Goal: Task Accomplishment & Management: Complete application form

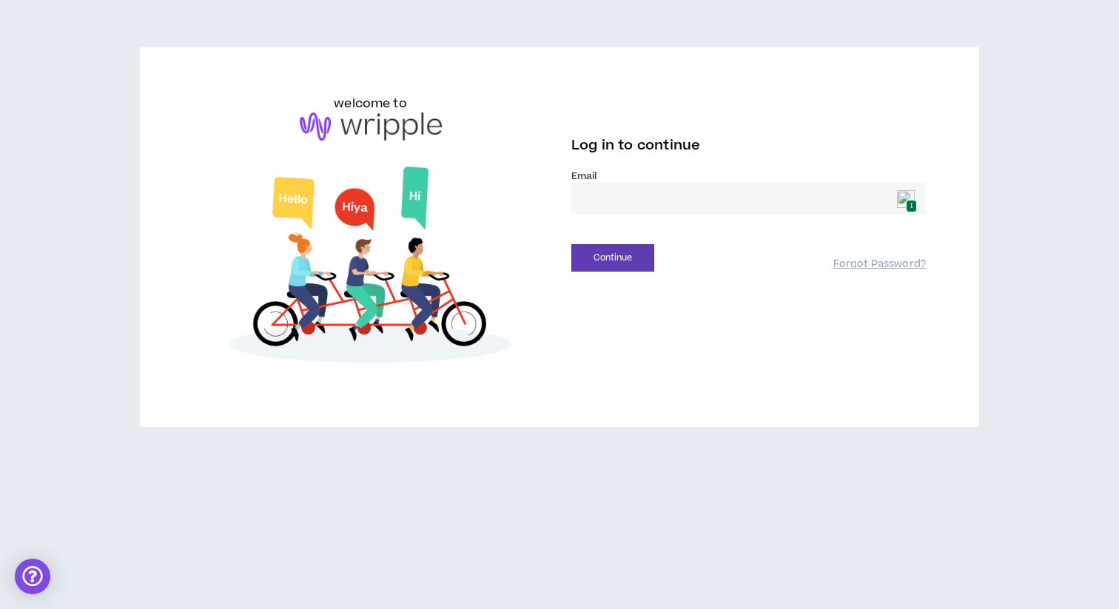
click at [621, 201] on input "email" at bounding box center [748, 199] width 354 height 32
type input "**********"
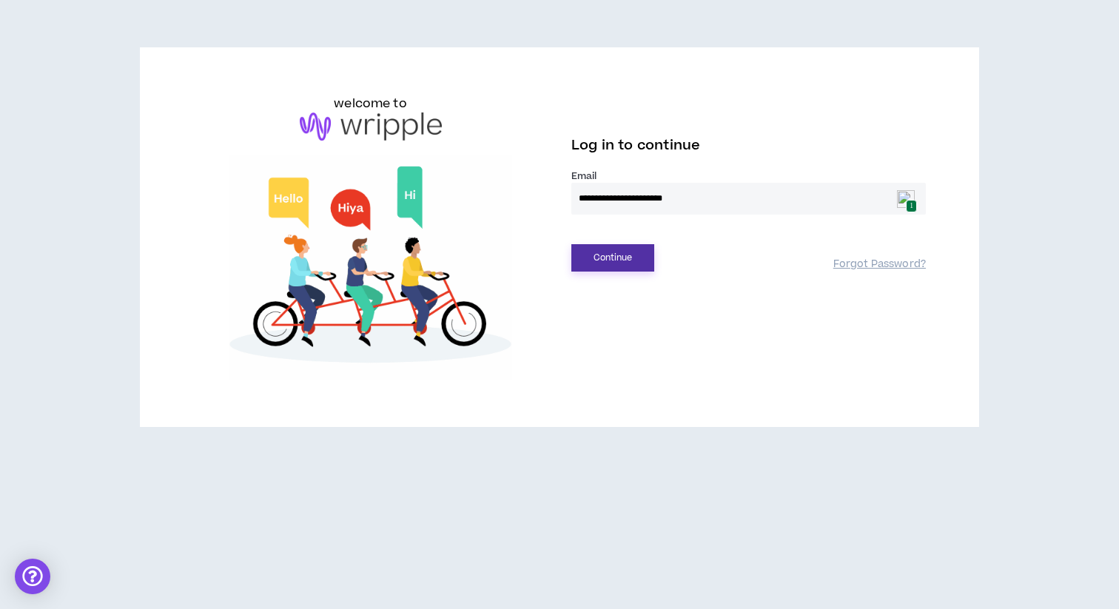
click at [630, 258] on button "Continue" at bounding box center [612, 257] width 83 height 27
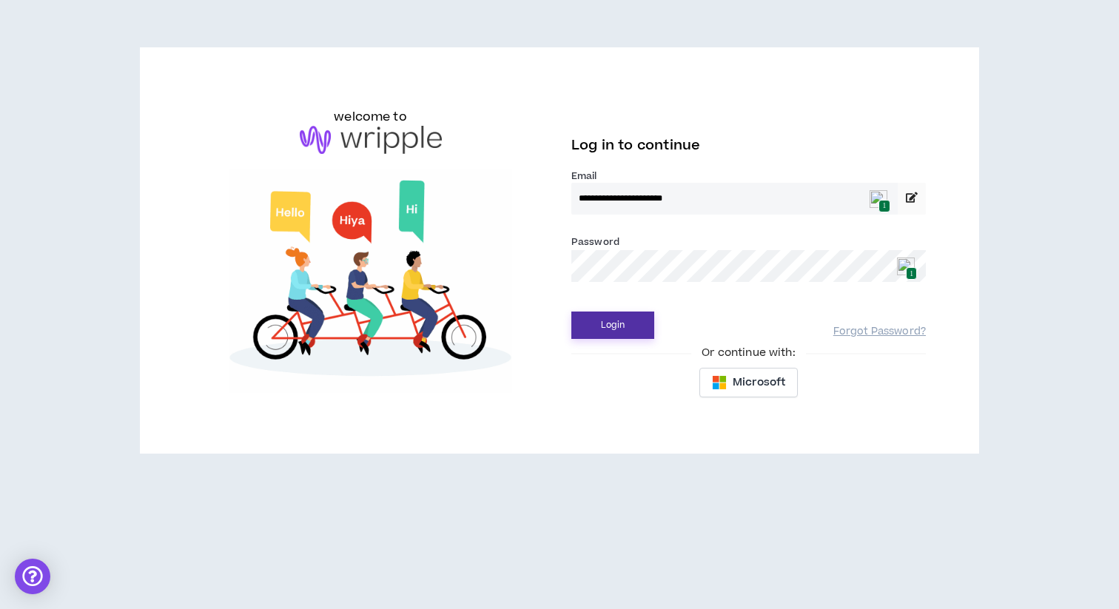
click at [616, 326] on button "Login" at bounding box center [612, 325] width 83 height 27
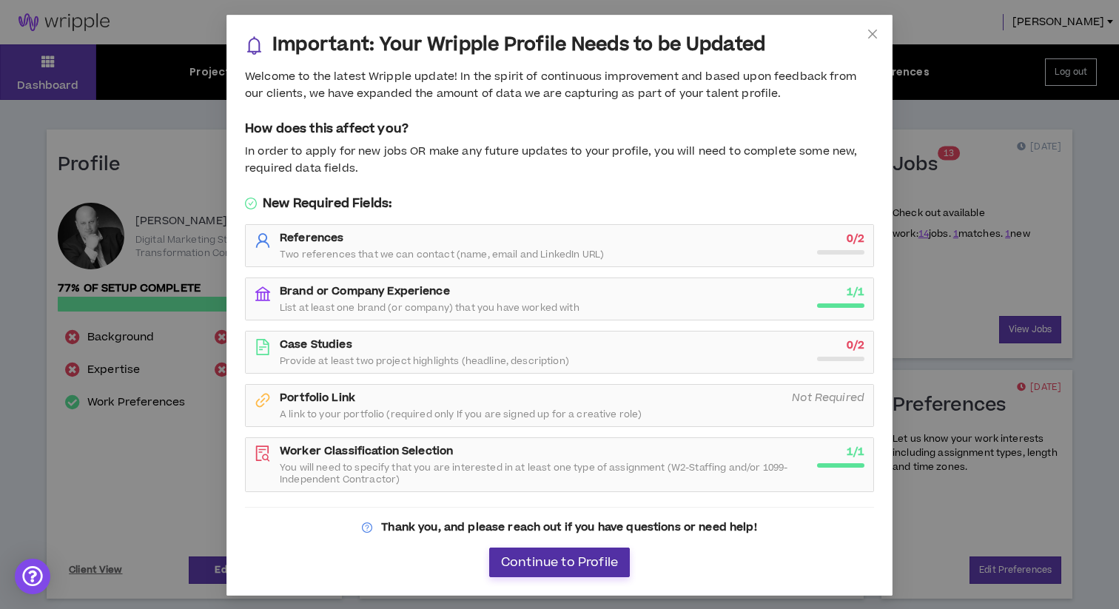
click at [559, 566] on span "Continue to Profile" at bounding box center [559, 563] width 117 height 14
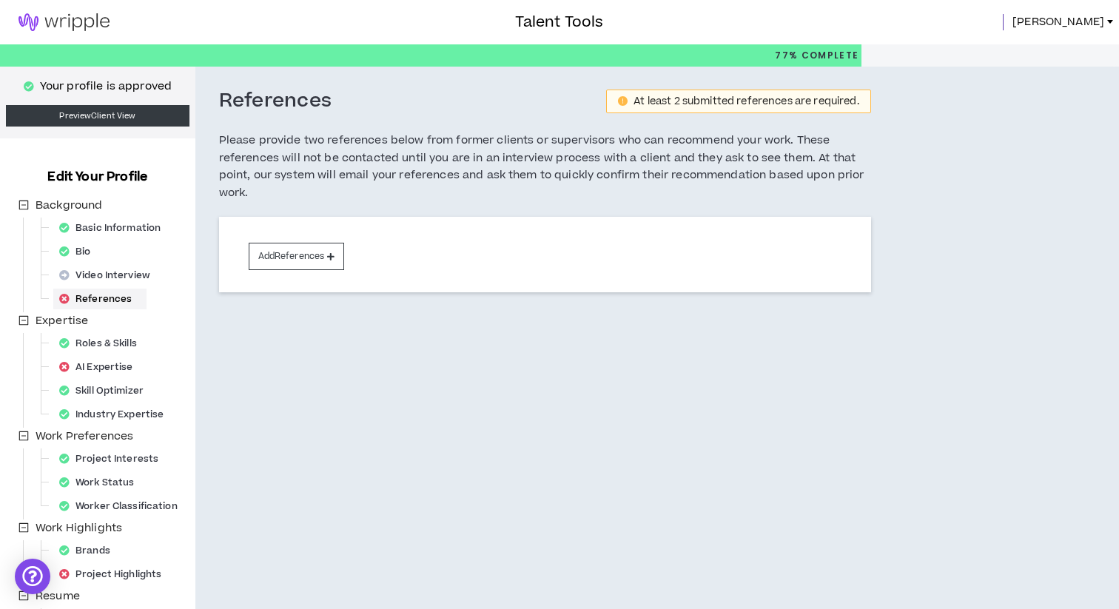
click at [1098, 26] on span "[PERSON_NAME]" at bounding box center [1058, 22] width 92 height 16
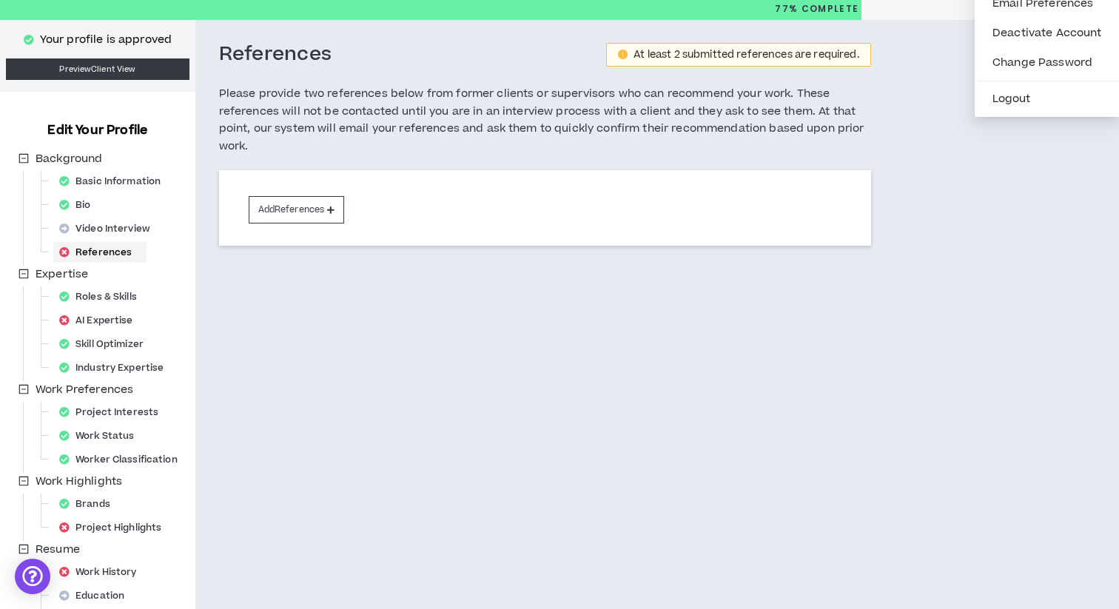
scroll to position [152, 0]
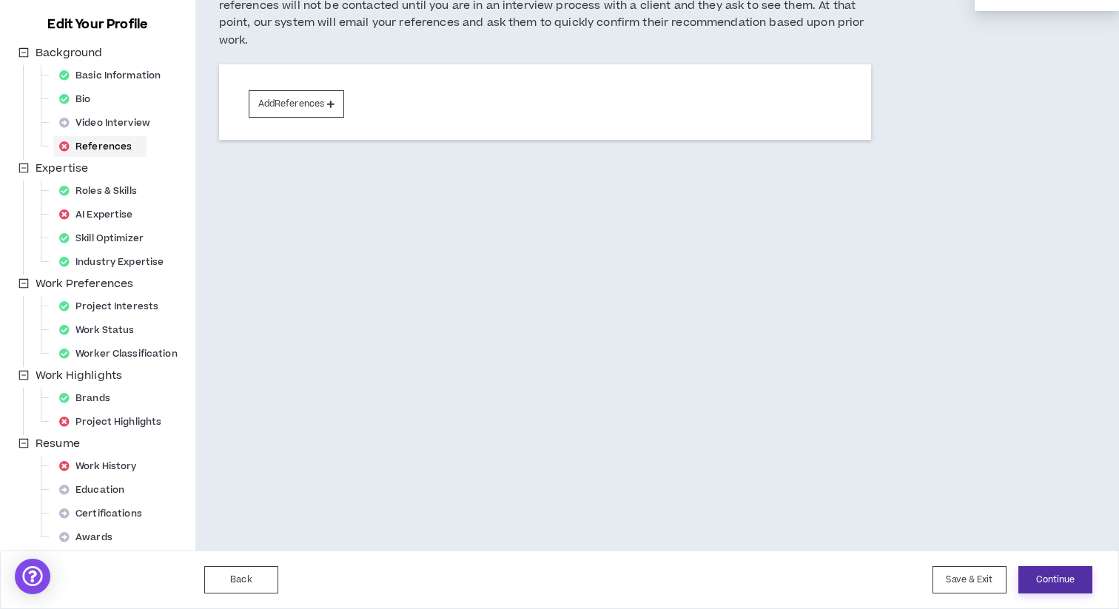
click at [1049, 585] on button "Continue" at bounding box center [1055, 579] width 74 height 27
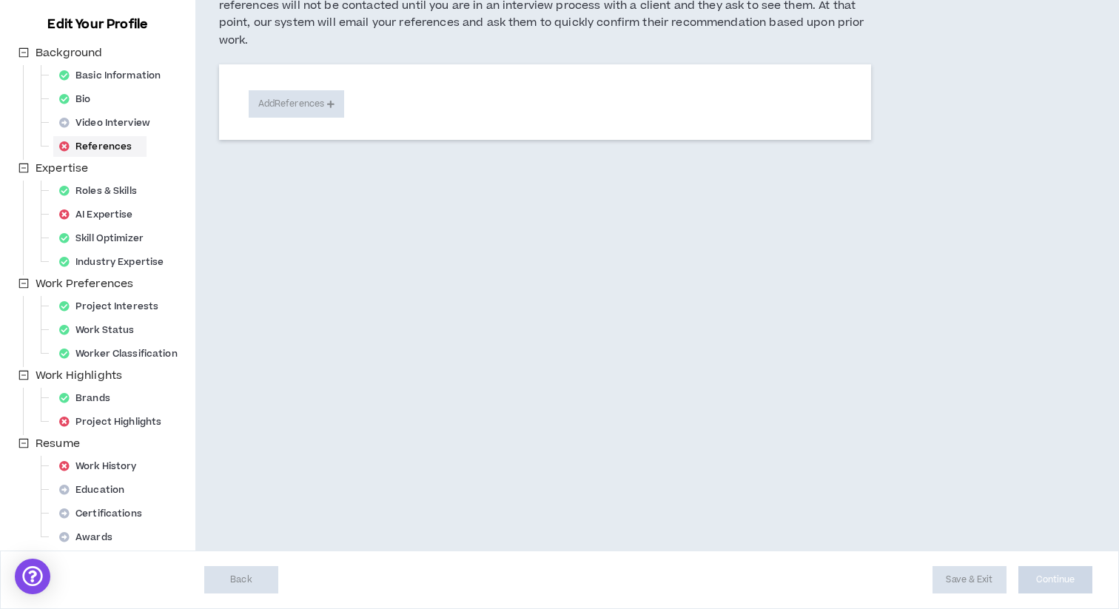
select select "***"
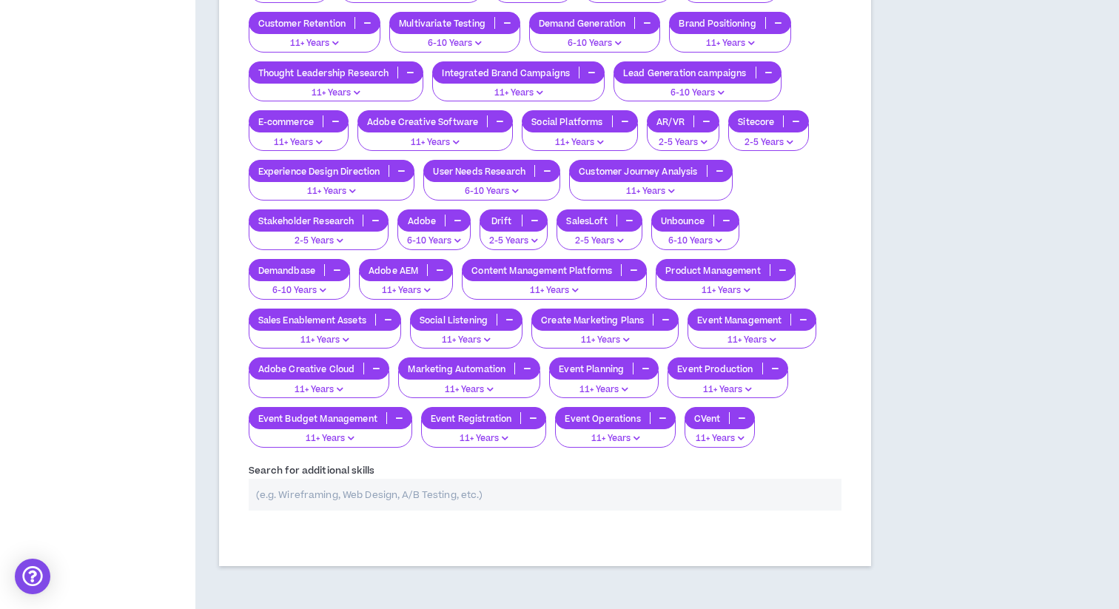
scroll to position [2231, 0]
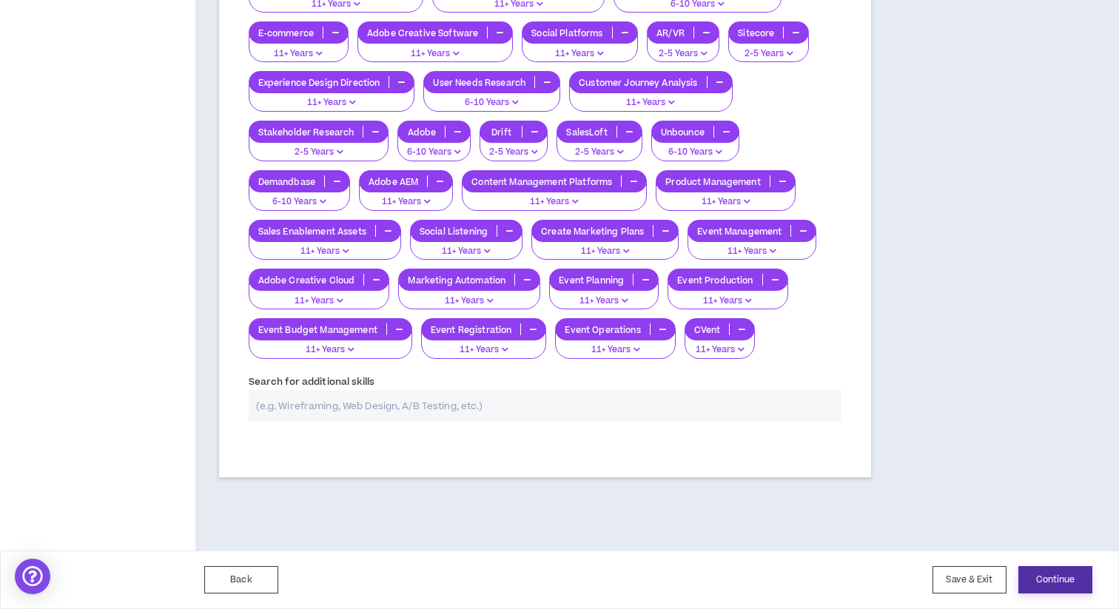
click at [1048, 586] on button "Continue" at bounding box center [1055, 579] width 74 height 27
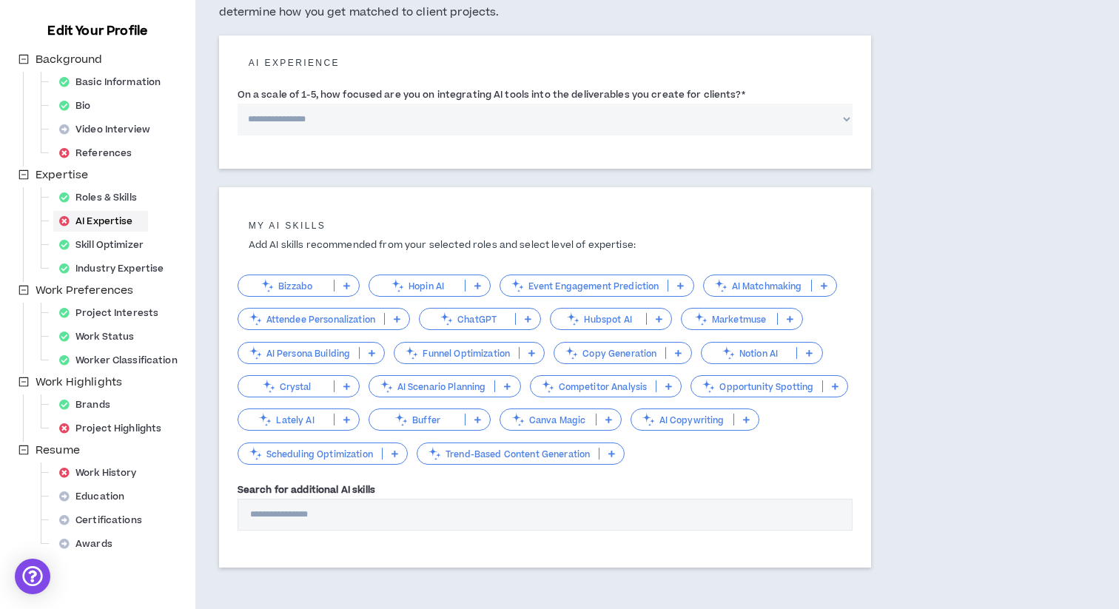
scroll to position [209, 0]
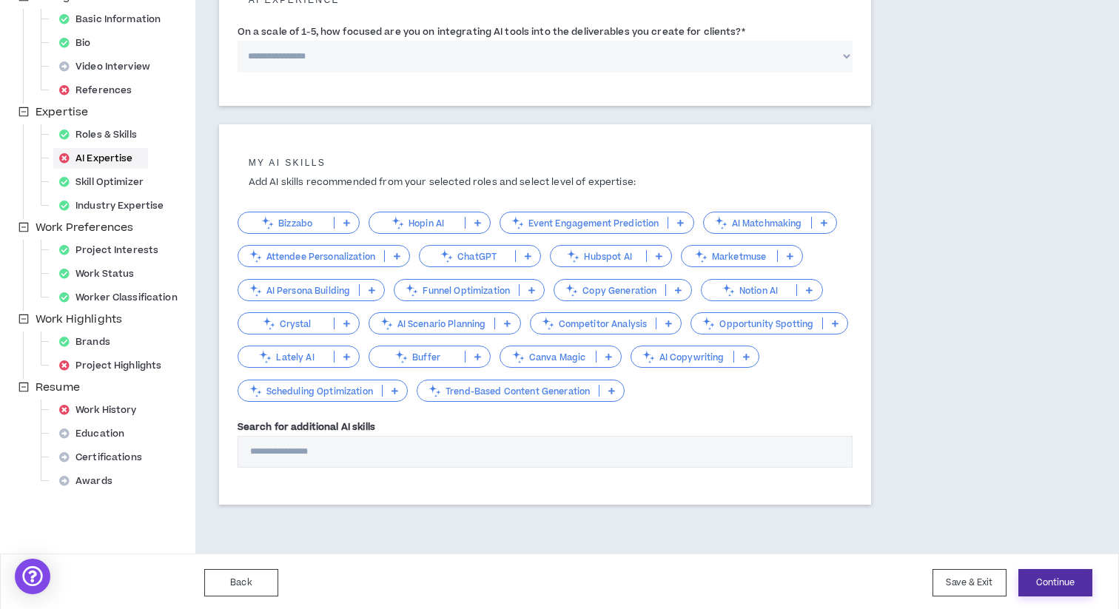
click at [1060, 582] on button "Continue" at bounding box center [1055, 582] width 74 height 27
click at [957, 583] on button "Save & Exit" at bounding box center [969, 582] width 74 height 27
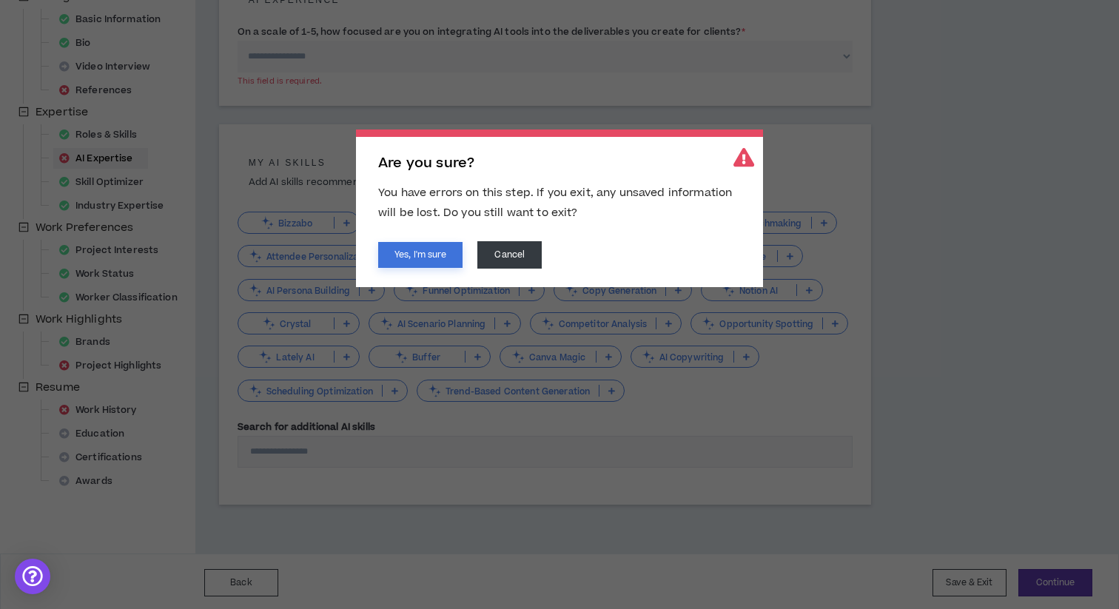
click at [437, 260] on button "Yes, I'm sure" at bounding box center [420, 255] width 84 height 26
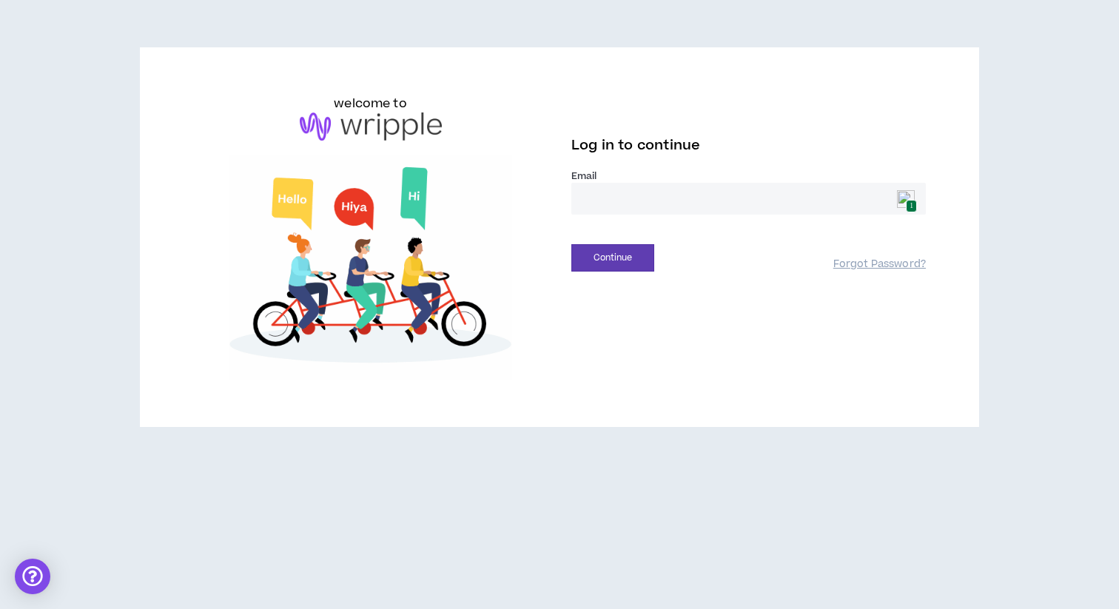
click at [670, 187] on input "email" at bounding box center [748, 199] width 354 height 32
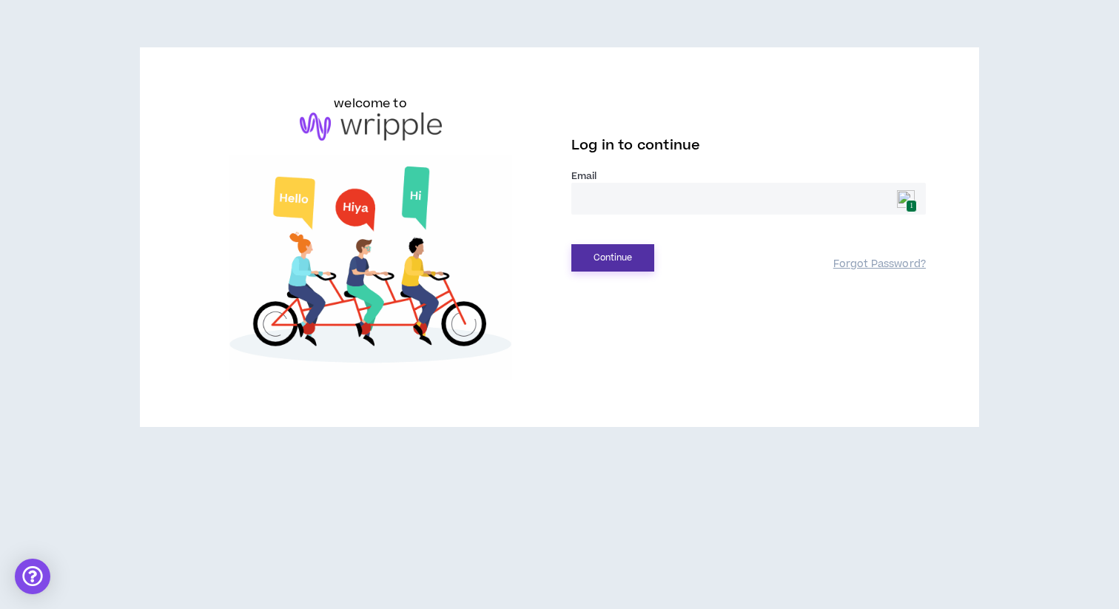
click at [610, 263] on button "Continue" at bounding box center [612, 257] width 83 height 27
